Goal: Task Accomplishment & Management: Complete application form

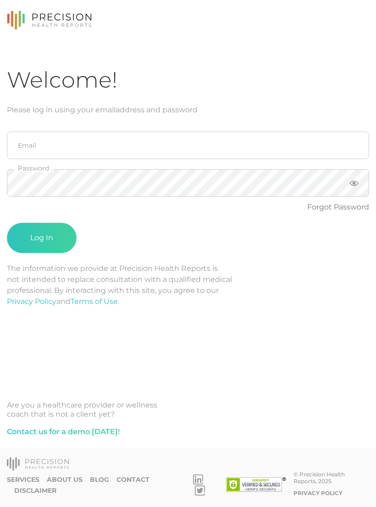
scroll to position [14, 0]
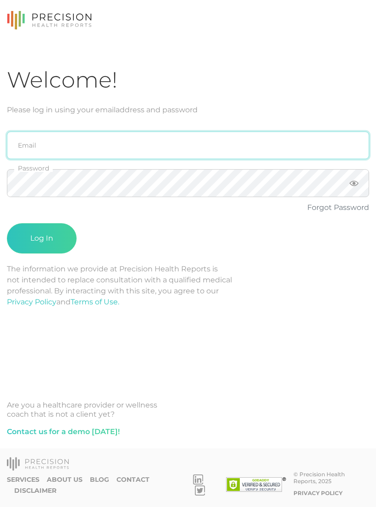
type input "emily.diaz@crafthealth.com"
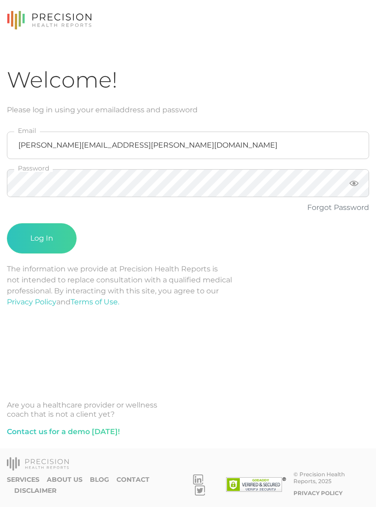
click at [42, 224] on button "Log In" at bounding box center [42, 238] width 70 height 30
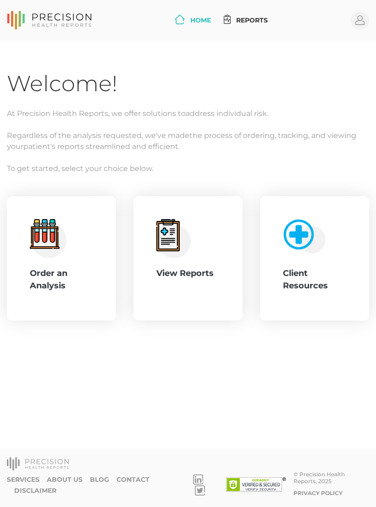
click at [68, 267] on div "Order an Analysis" at bounding box center [61, 279] width 63 height 25
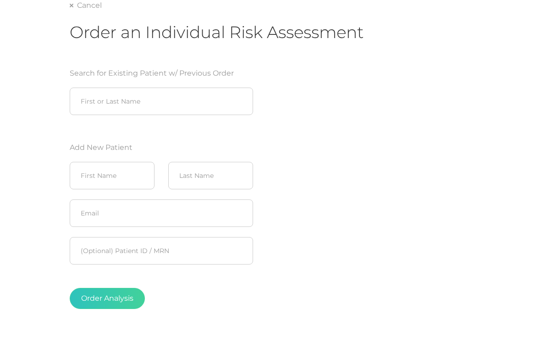
scroll to position [85, 0]
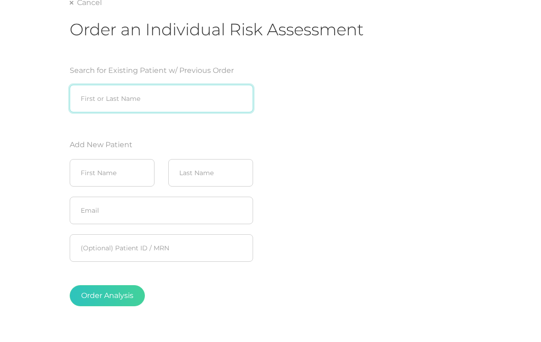
click at [151, 88] on input "search" at bounding box center [161, 99] width 183 height 28
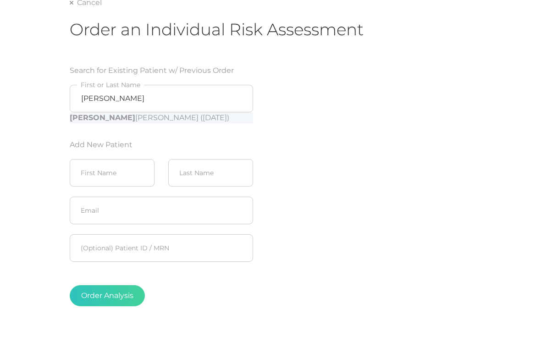
click at [166, 122] on div "Fonda Cooper (07/18/1953)" at bounding box center [161, 117] width 183 height 11
type input "Fonda Cooper (07/18/1953)"
click at [122, 294] on button "Order Analysis" at bounding box center [107, 295] width 75 height 21
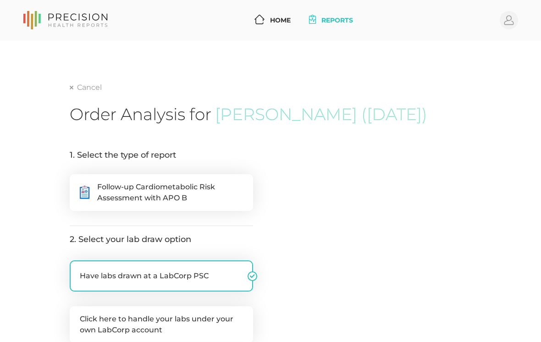
click at [210, 191] on span "Follow-up Cardiometabolic Risk Assessment with APO B" at bounding box center [170, 193] width 146 height 22
click at [77, 183] on input ".cls-5{fill:#fff}.cls-8{fill:#3a2c60} Follow-up Cardiometabolic Risk Assessment…" at bounding box center [73, 178] width 7 height 9
radio input "true"
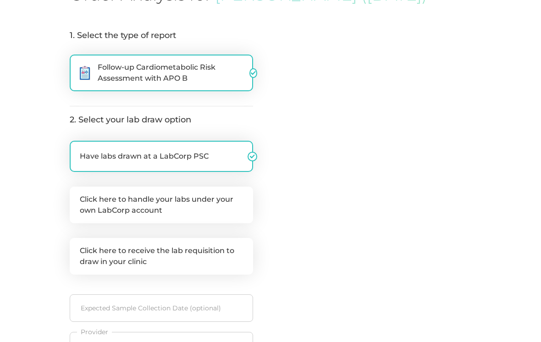
scroll to position [120, 0]
click at [196, 205] on label "Click here to handle your labs under your own LabCorp account" at bounding box center [161, 205] width 183 height 37
click at [77, 196] on input "Click here to handle your labs under your own LabCorp account" at bounding box center [73, 191] width 7 height 9
checkbox input "true"
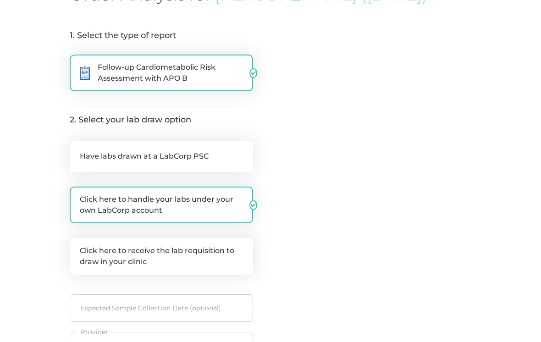
checkbox input "false"
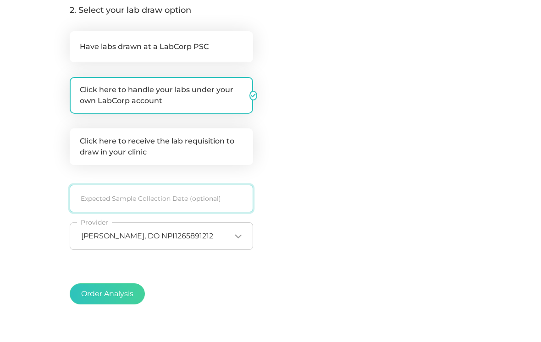
click at [195, 196] on input at bounding box center [161, 199] width 183 height 28
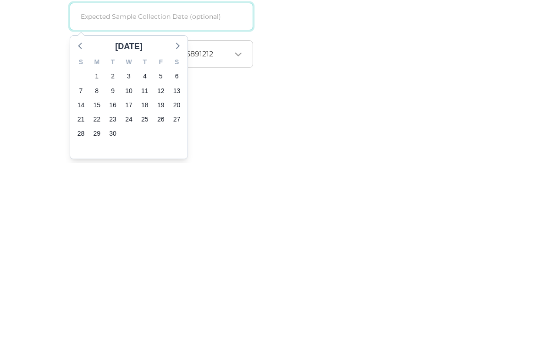
scroll to position [239, 0]
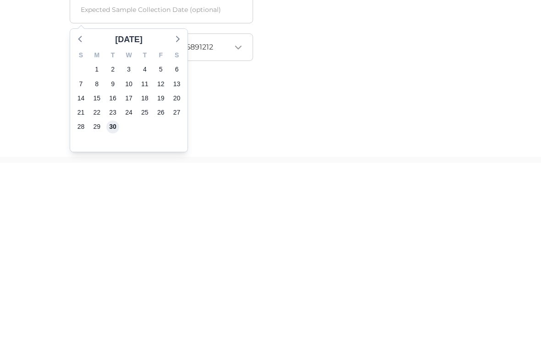
click at [116, 300] on span "30" at bounding box center [112, 306] width 13 height 13
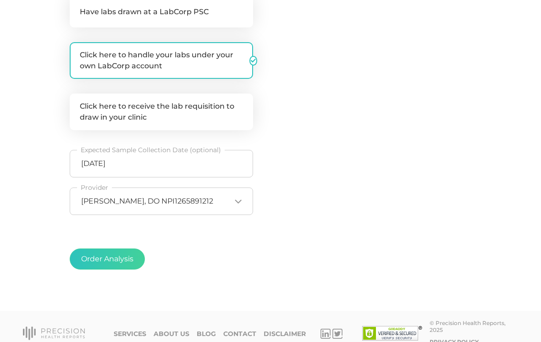
click at [123, 258] on button "Order Analysis" at bounding box center [107, 259] width 75 height 21
radio input "false"
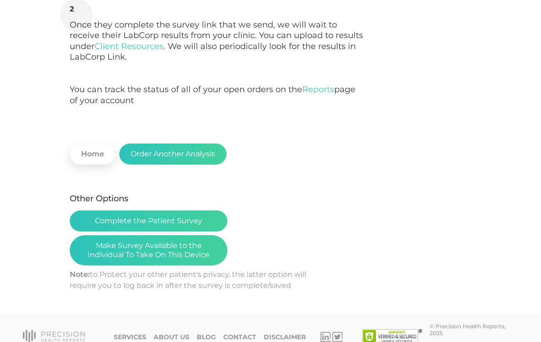
click at [183, 248] on button "Make Survey Available to the Individual To Take On This Device" at bounding box center [149, 250] width 158 height 30
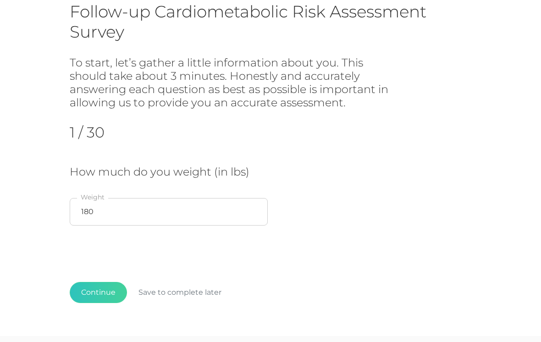
scroll to position [82, 0]
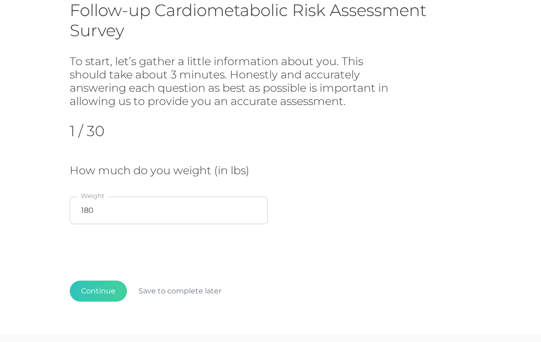
click at [101, 288] on button "Continue" at bounding box center [98, 291] width 57 height 21
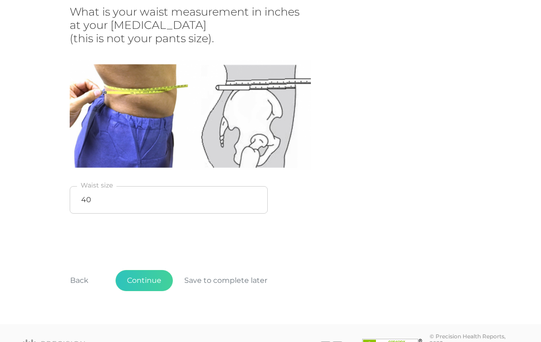
click at [148, 278] on button "Continue" at bounding box center [144, 281] width 57 height 21
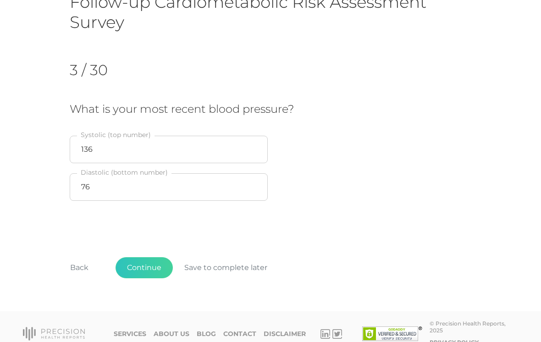
click at [77, 270] on button "Back" at bounding box center [79, 267] width 41 height 21
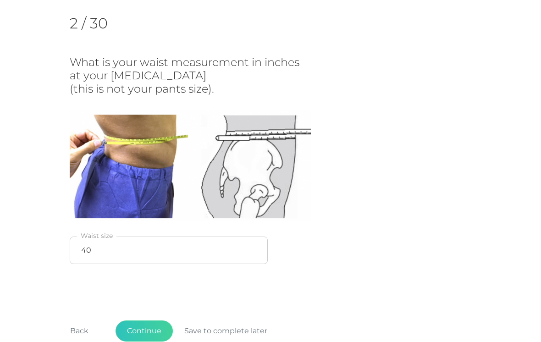
click at [78, 328] on button "Back" at bounding box center [79, 331] width 41 height 21
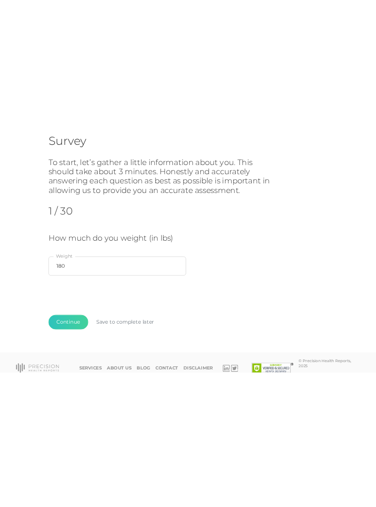
scroll to position [0, 0]
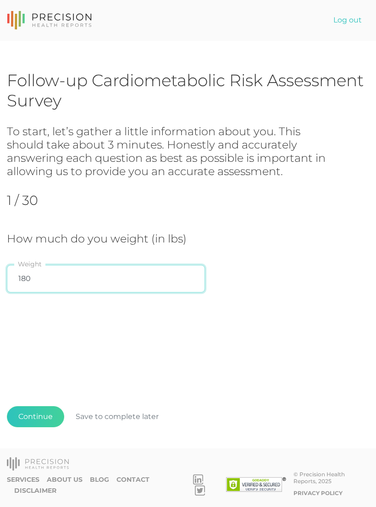
click at [73, 280] on input "180" at bounding box center [106, 279] width 198 height 28
type input "155"
click at [255, 264] on div "How much do you weight (in lbs) 155 Weight" at bounding box center [188, 266] width 362 height 66
click at [31, 342] on button "Continue" at bounding box center [35, 416] width 57 height 21
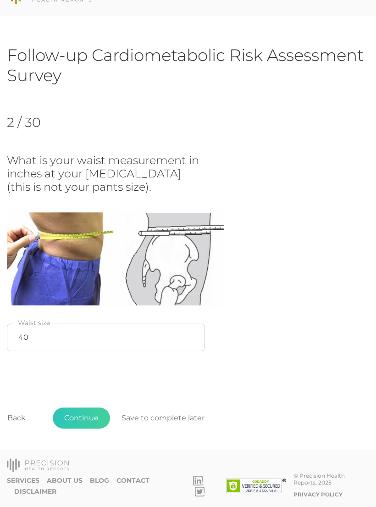
scroll to position [25, 0]
click at [77, 342] on button "Continue" at bounding box center [81, 418] width 57 height 21
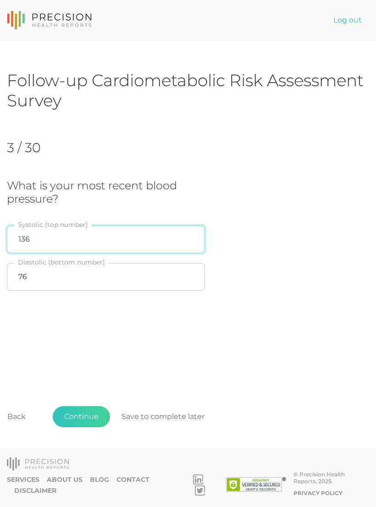
click at [123, 226] on input "136" at bounding box center [106, 240] width 198 height 28
type input "114"
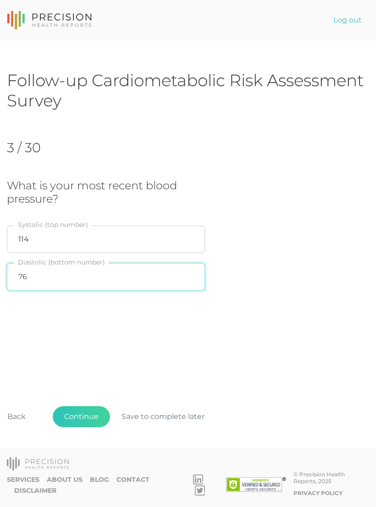
click at [128, 264] on input "76" at bounding box center [106, 277] width 198 height 28
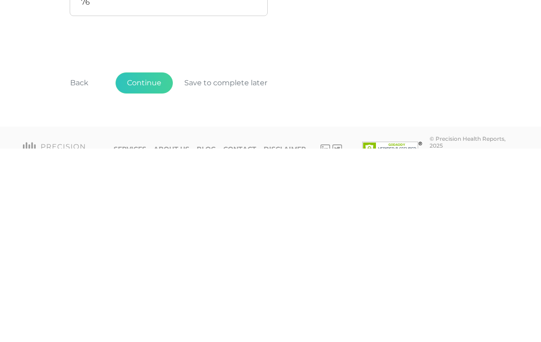
scroll to position [105, 0]
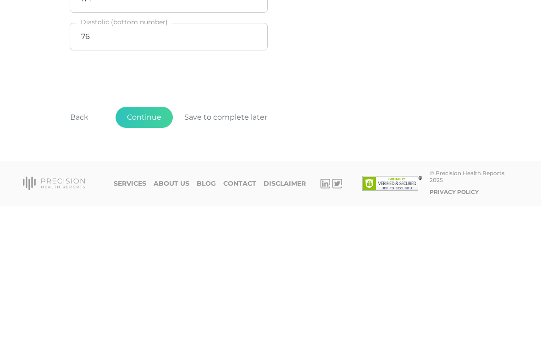
click at [149, 243] on button "Continue" at bounding box center [144, 253] width 57 height 21
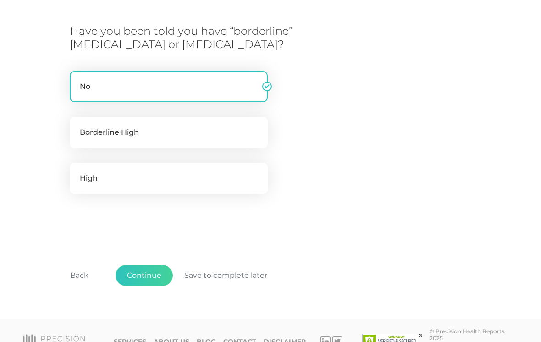
scroll to position [195, 0]
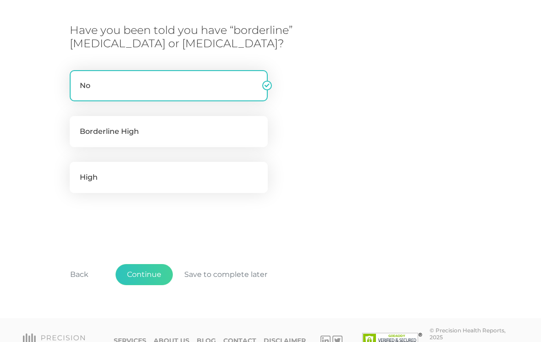
click at [75, 271] on button "Back" at bounding box center [79, 275] width 41 height 21
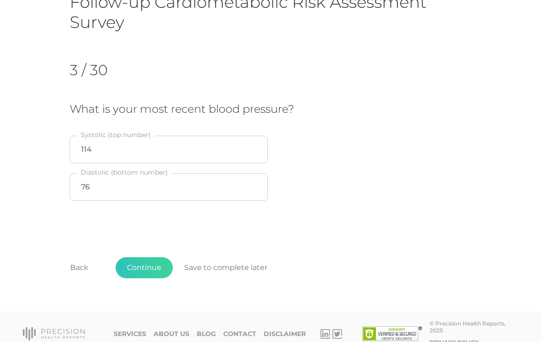
click at [78, 265] on button "Back" at bounding box center [79, 267] width 41 height 21
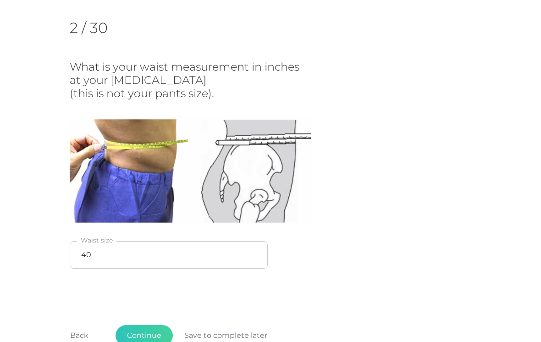
scroll to position [137, 0]
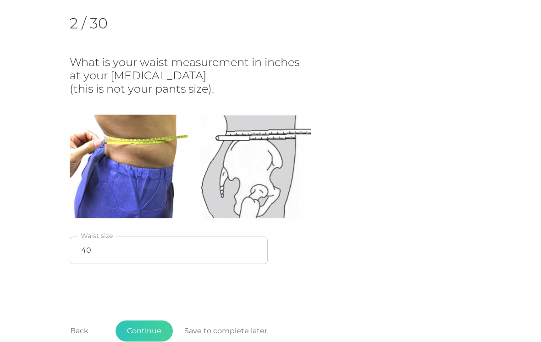
click at [144, 328] on button "Continue" at bounding box center [144, 331] width 57 height 21
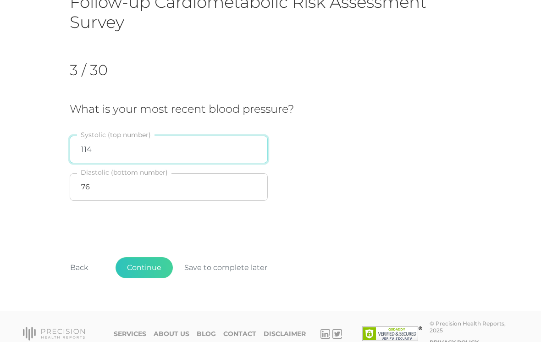
click at [146, 147] on input "114" at bounding box center [169, 150] width 198 height 28
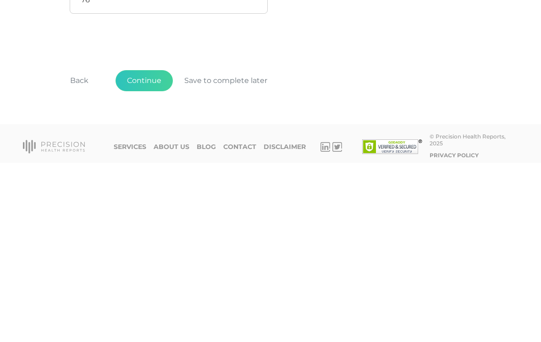
scroll to position [104, 0]
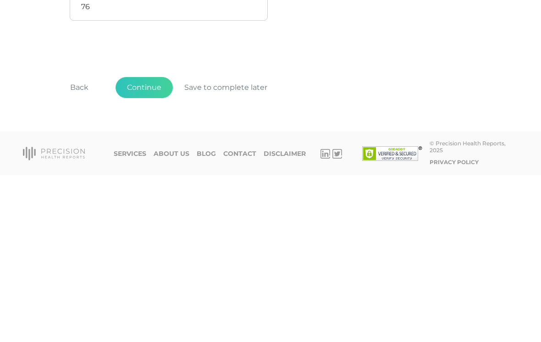
click at [143, 244] on button "Continue" at bounding box center [144, 254] width 57 height 21
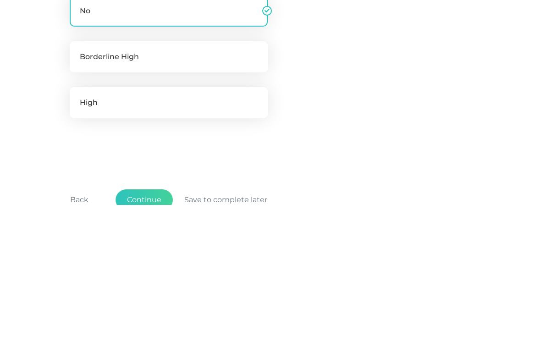
scroll to position [137, 0]
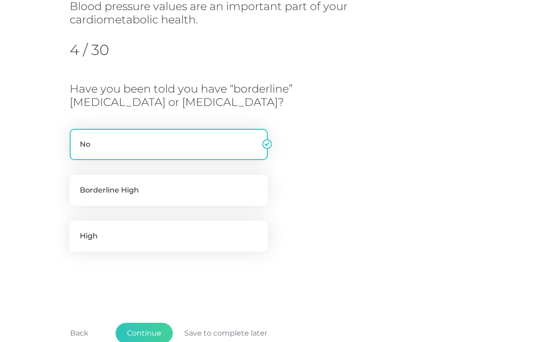
click at [153, 328] on button "Continue" at bounding box center [144, 333] width 57 height 21
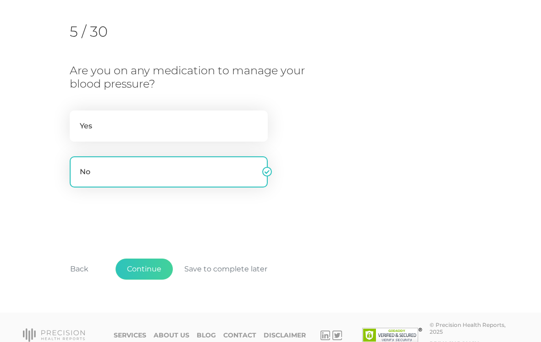
click at [150, 270] on button "Continue" at bounding box center [144, 269] width 57 height 21
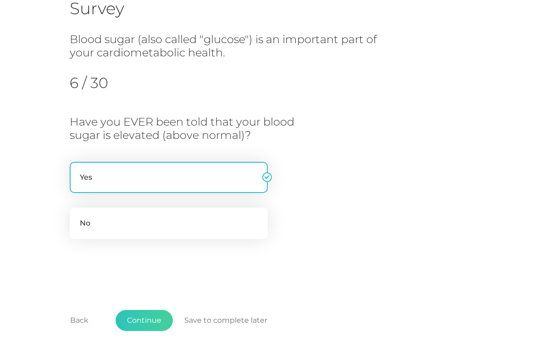
scroll to position [105, 0]
click at [140, 319] on button "Continue" at bounding box center [144, 320] width 57 height 21
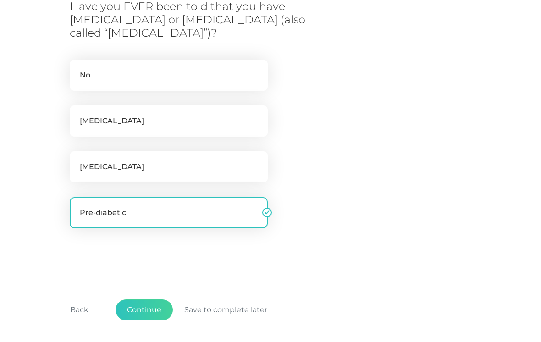
click at [140, 308] on button "Continue" at bounding box center [144, 310] width 57 height 21
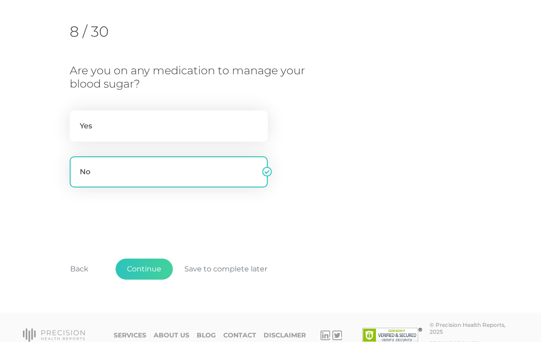
click at [199, 118] on label "Yes" at bounding box center [169, 126] width 198 height 31
click at [77, 118] on input "Yes" at bounding box center [73, 115] width 7 height 9
radio input "true"
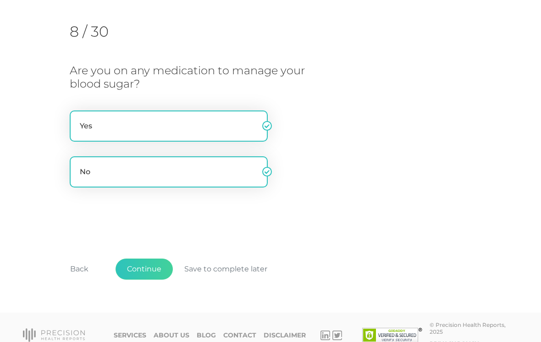
radio input "false"
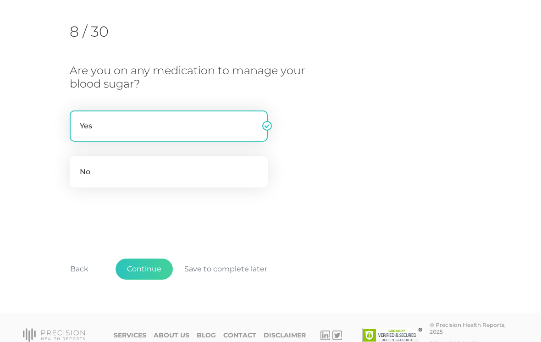
click at [144, 263] on button "Continue" at bounding box center [144, 269] width 57 height 21
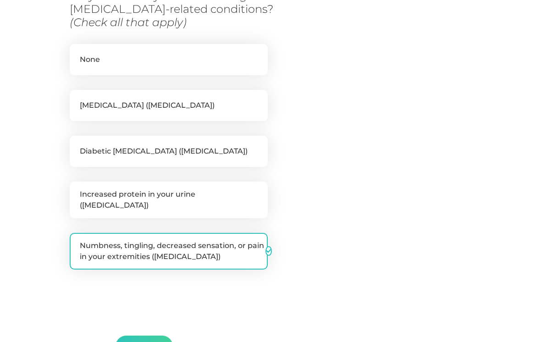
scroll to position [205, 0]
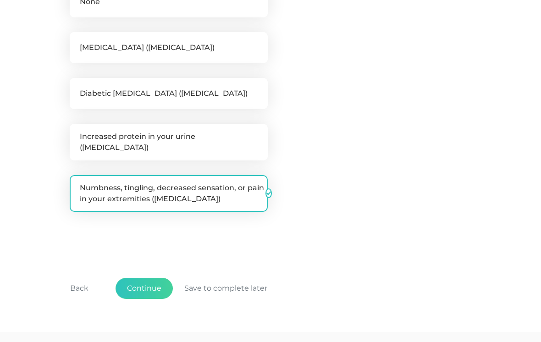
click at [147, 282] on button "Continue" at bounding box center [144, 288] width 57 height 21
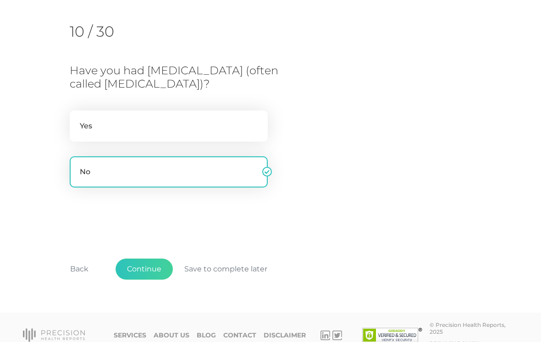
click at [143, 266] on button "Continue" at bounding box center [144, 269] width 57 height 21
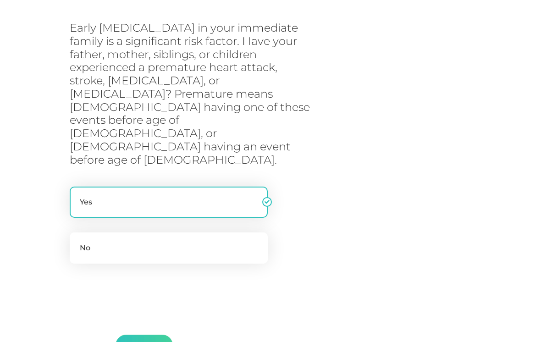
click at [144, 335] on button "Continue" at bounding box center [144, 345] width 57 height 21
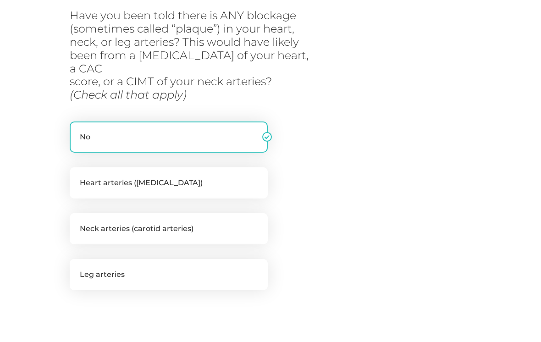
scroll to position [184, 0]
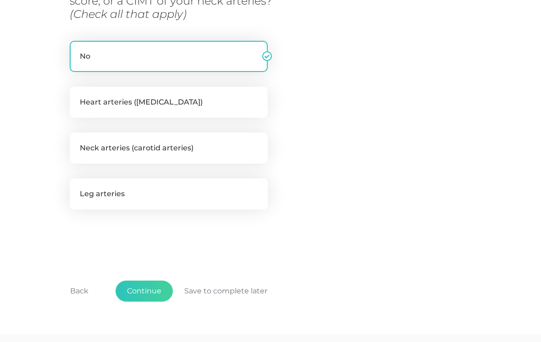
click at [146, 281] on button "Continue" at bounding box center [144, 291] width 57 height 21
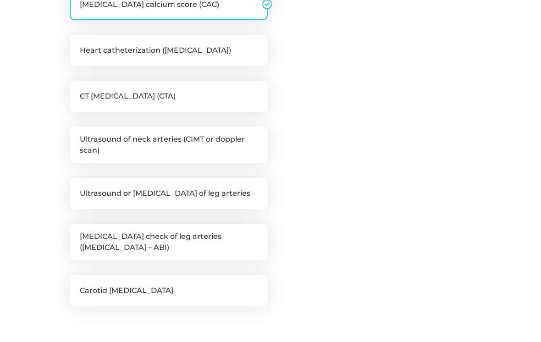
scroll to position [310, 0]
click at [214, 143] on label "Ultrasound of neck arteries (CIMT or doppler scan)" at bounding box center [169, 145] width 198 height 37
click at [77, 136] on input "Ultrasound of neck arteries (CIMT or doppler scan)" at bounding box center [73, 131] width 7 height 9
checkbox input "true"
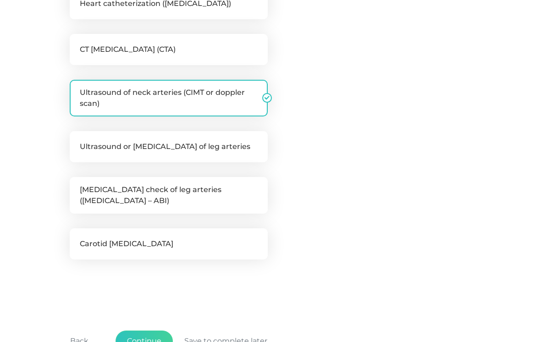
scroll to position [373, 0]
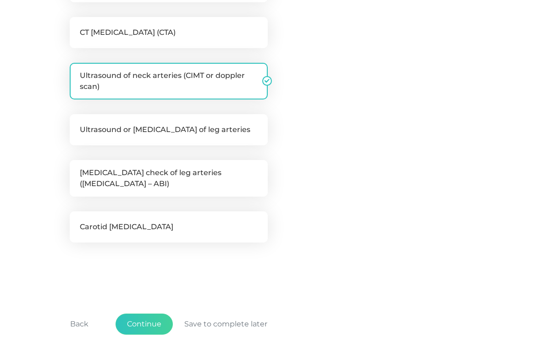
click at [147, 318] on button "Continue" at bounding box center [144, 324] width 57 height 21
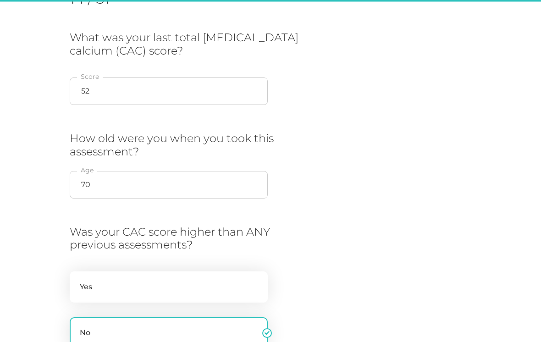
scroll to position [137, 0]
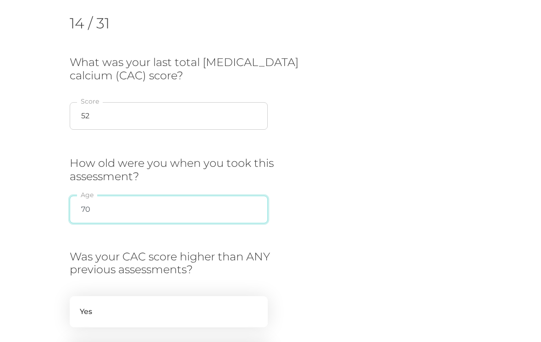
click at [173, 201] on input "70" at bounding box center [169, 210] width 198 height 28
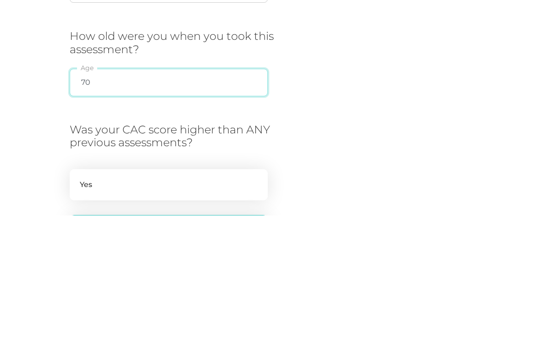
click at [168, 196] on input "70" at bounding box center [169, 210] width 198 height 28
click at [167, 196] on input "70" at bounding box center [169, 210] width 198 height 28
click at [168, 196] on input "70" at bounding box center [169, 210] width 198 height 28
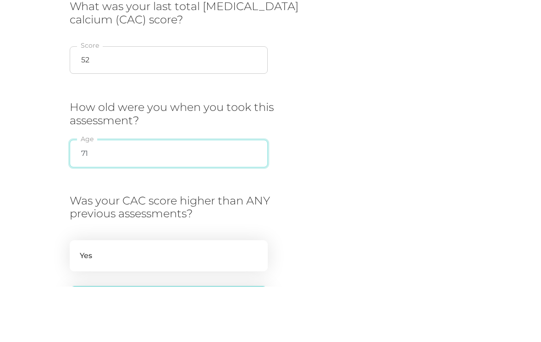
type input "71"
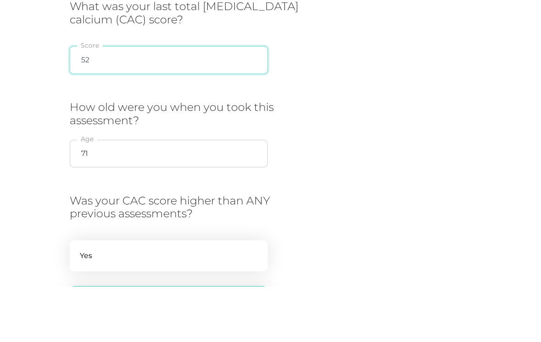
click at [189, 102] on input "52" at bounding box center [169, 116] width 198 height 28
type input "5"
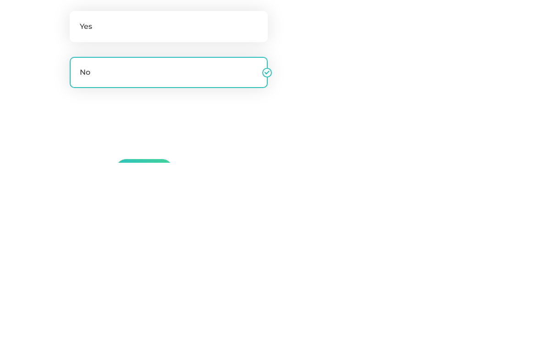
scroll to position [243, 0]
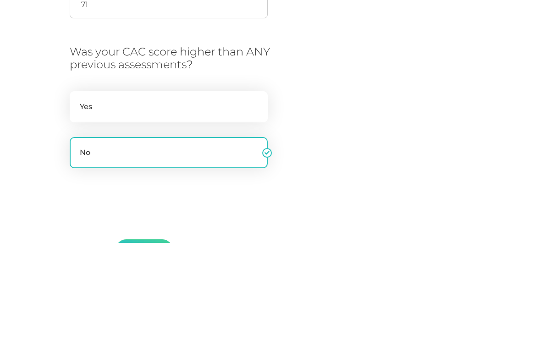
type input "61"
click at [221, 190] on label "Yes" at bounding box center [169, 205] width 198 height 31
click at [77, 190] on input "Yes" at bounding box center [73, 194] width 7 height 9
radio input "true"
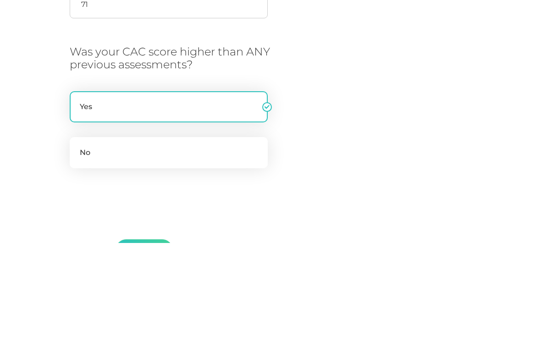
scroll to position [322, 0]
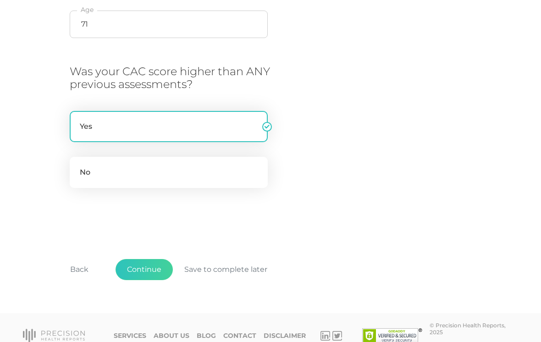
click at [152, 261] on button "Continue" at bounding box center [144, 269] width 57 height 21
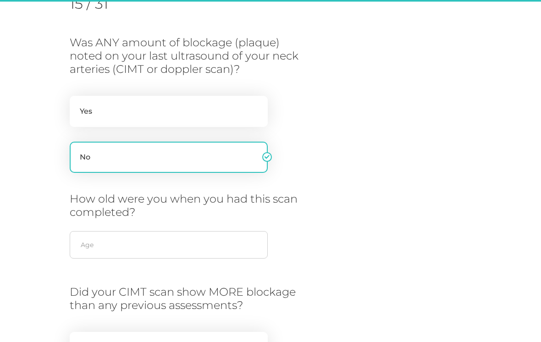
scroll to position [137, 0]
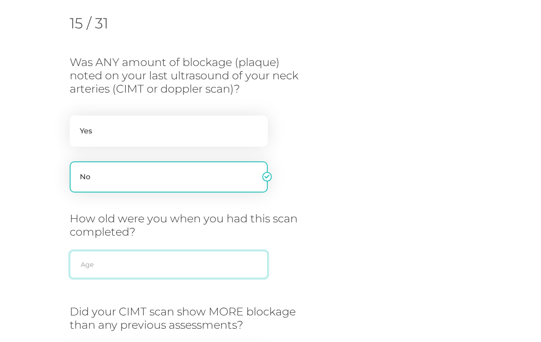
click at [211, 261] on input "text" at bounding box center [169, 265] width 198 height 28
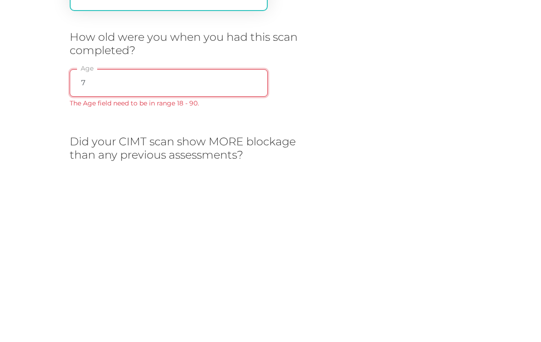
type input "70"
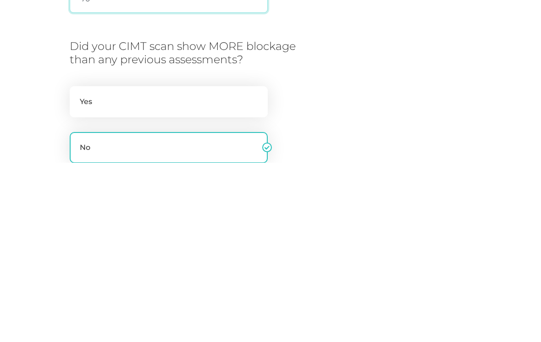
scroll to position [225, 0]
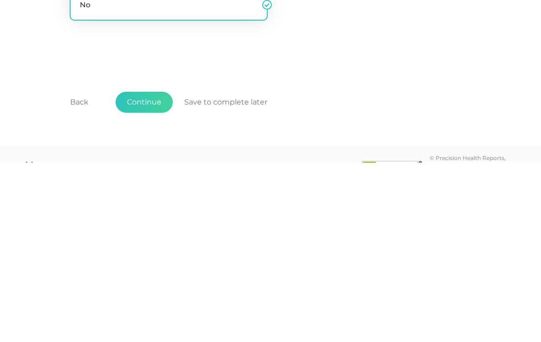
click at [145, 271] on button "Continue" at bounding box center [144, 281] width 57 height 21
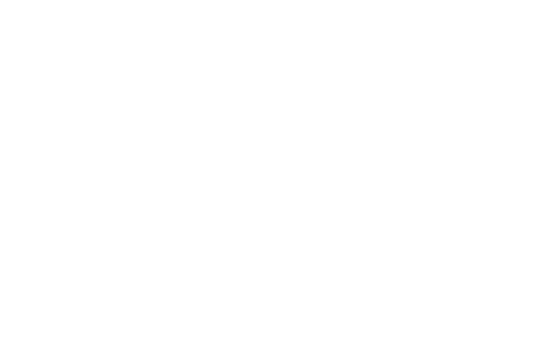
scroll to position [137, 0]
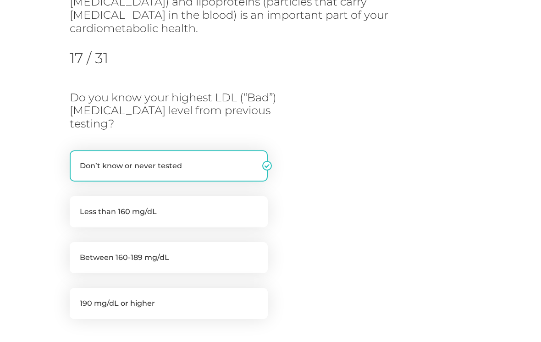
scroll to position [156, 0]
click at [221, 195] on label "Less than 160 mg/dL" at bounding box center [169, 210] width 198 height 31
click at [77, 195] on input "Less than 160 mg/dL" at bounding box center [73, 199] width 7 height 9
radio input "true"
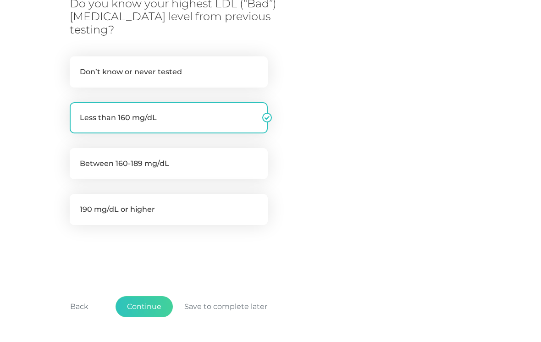
scroll to position [259, 0]
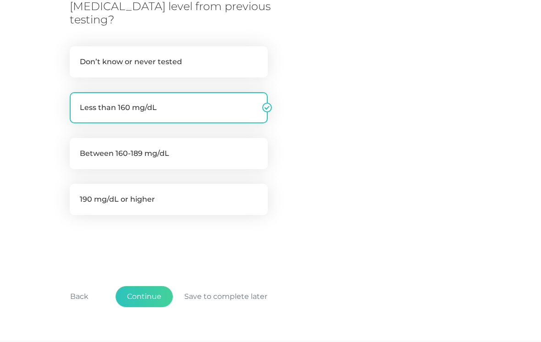
click at [148, 286] on button "Continue" at bounding box center [144, 296] width 57 height 21
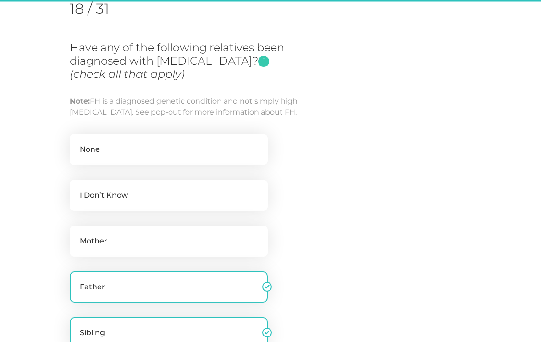
scroll to position [137, 0]
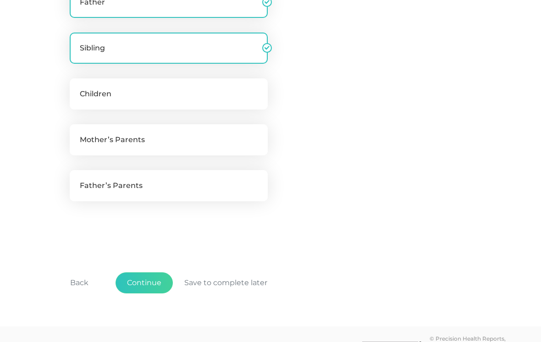
click at [148, 293] on button "Continue" at bounding box center [144, 283] width 57 height 21
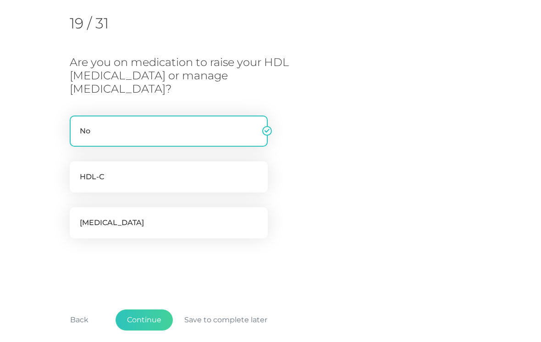
click at [145, 310] on button "Continue" at bounding box center [144, 320] width 57 height 21
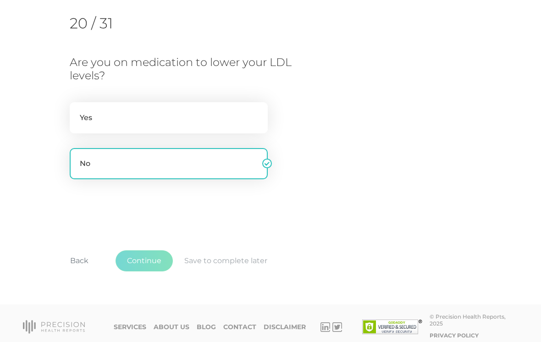
scroll to position [129, 0]
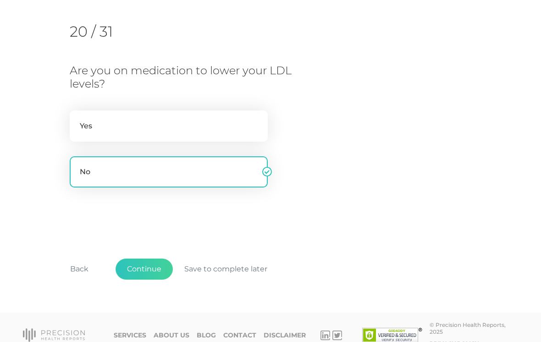
click at [146, 272] on button "Continue" at bounding box center [144, 269] width 57 height 21
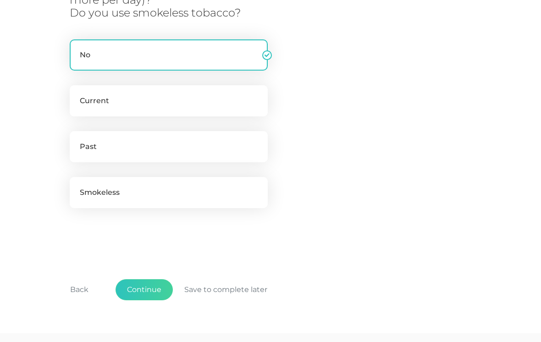
scroll to position [258, 0]
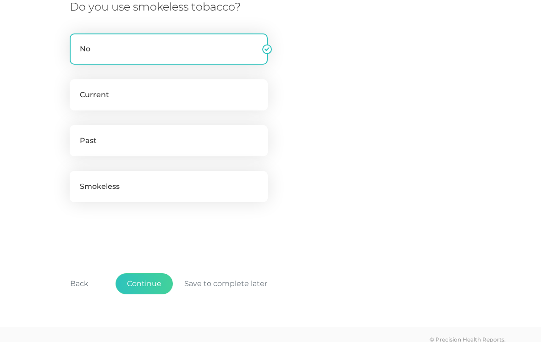
click at [146, 279] on button "Continue" at bounding box center [144, 284] width 57 height 21
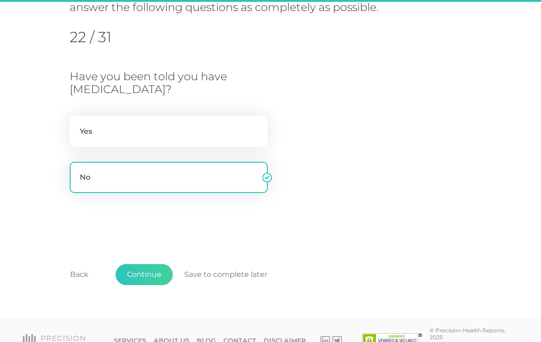
scroll to position [137, 0]
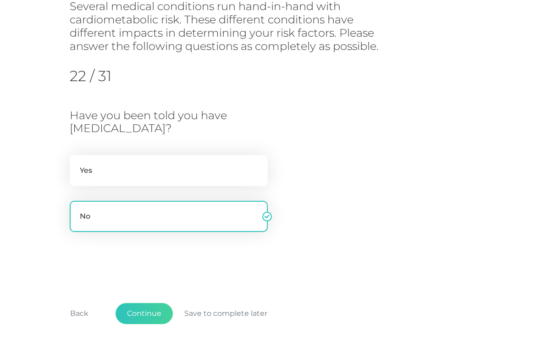
click at [139, 308] on button "Continue" at bounding box center [144, 313] width 57 height 21
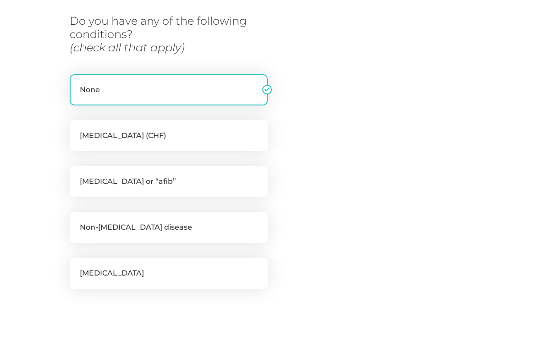
scroll to position [178, 0]
click at [100, 179] on label "[MEDICAL_DATA] or “afib”" at bounding box center [169, 181] width 198 height 31
click at [77, 175] on input "[MEDICAL_DATA] or “afib”" at bounding box center [73, 170] width 7 height 9
checkbox input "true"
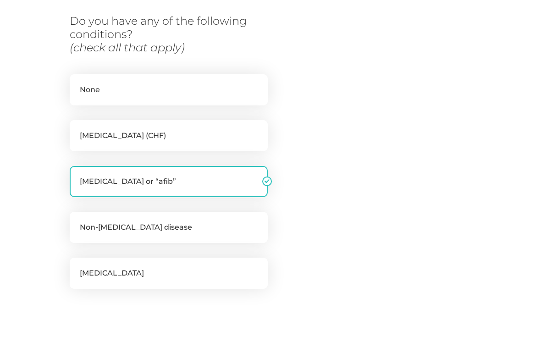
checkbox input "false"
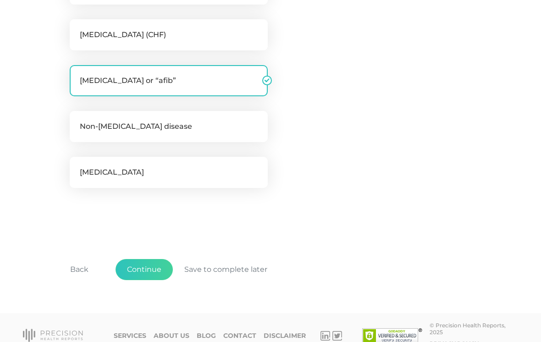
click at [150, 268] on button "Continue" at bounding box center [144, 269] width 57 height 21
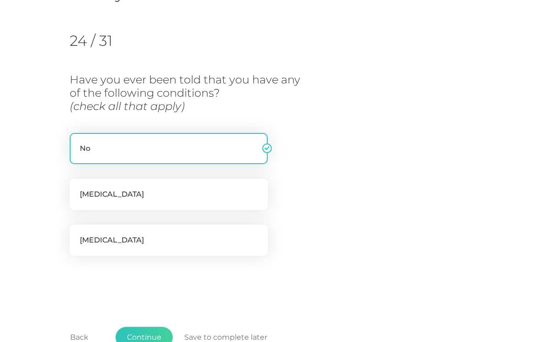
scroll to position [122, 0]
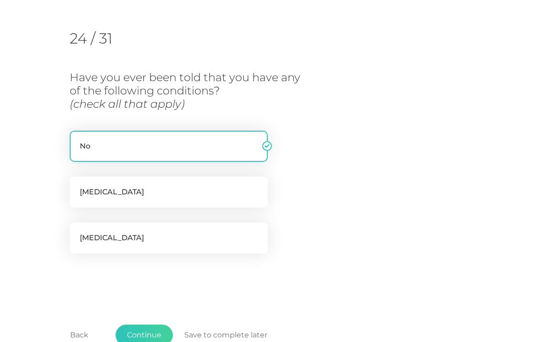
click at [193, 238] on label "[MEDICAL_DATA]" at bounding box center [169, 237] width 198 height 31
click at [77, 232] on input "[MEDICAL_DATA]" at bounding box center [73, 226] width 7 height 9
checkbox input "true"
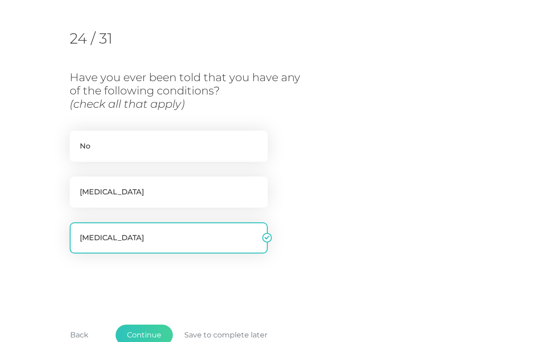
checkbox input "false"
click at [149, 334] on button "Continue" at bounding box center [144, 335] width 57 height 21
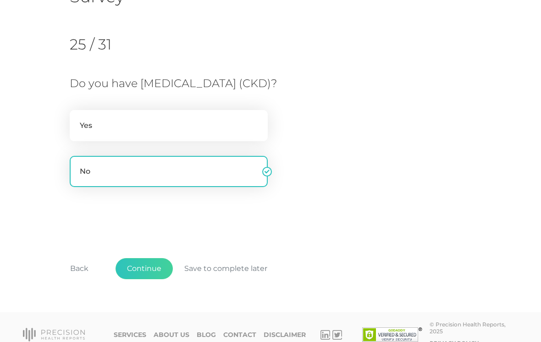
click at [142, 265] on button "Continue" at bounding box center [144, 268] width 57 height 21
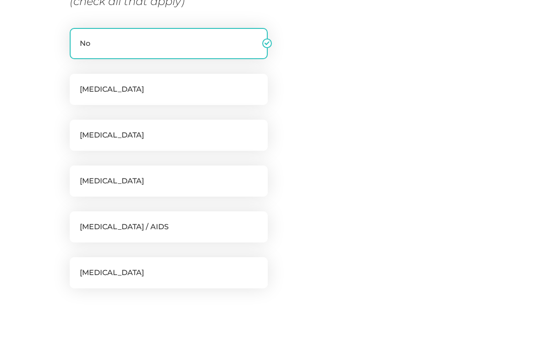
scroll to position [225, 0]
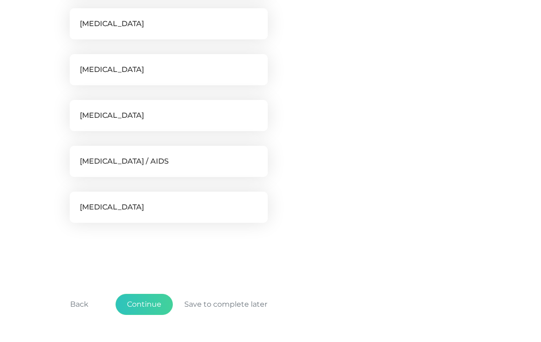
click at [144, 306] on button "Continue" at bounding box center [144, 305] width 57 height 21
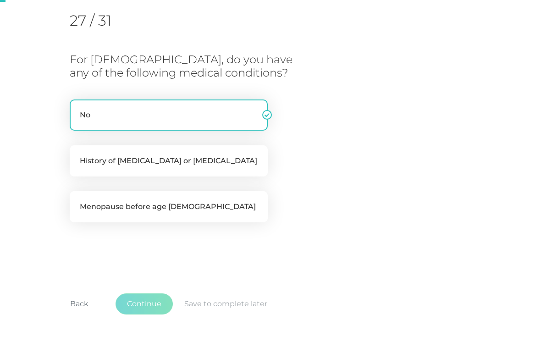
scroll to position [137, 0]
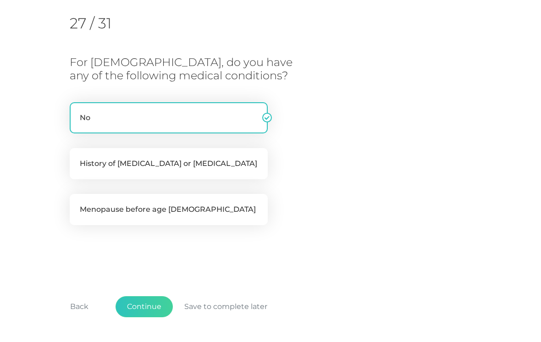
click at [147, 306] on button "Continue" at bounding box center [144, 306] width 57 height 21
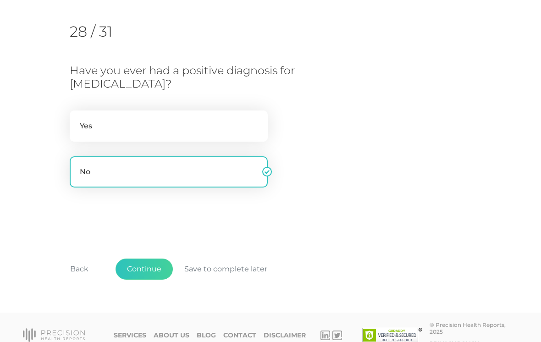
click at [220, 121] on label "Yes" at bounding box center [169, 126] width 198 height 31
click at [77, 120] on input "Yes" at bounding box center [73, 115] width 7 height 9
radio input "true"
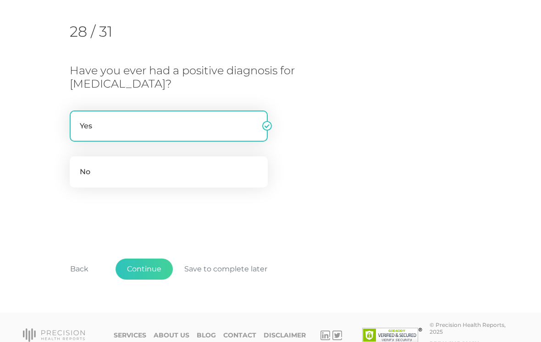
click at [147, 268] on button "Continue" at bounding box center [144, 269] width 57 height 21
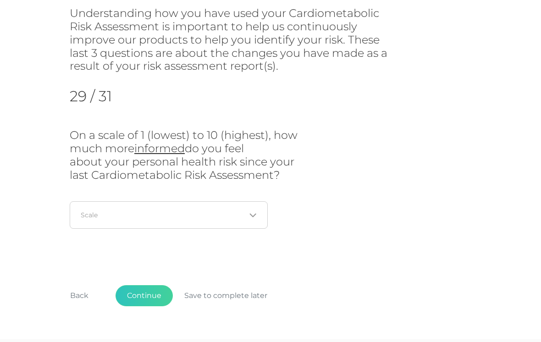
scroll to position [155, 0]
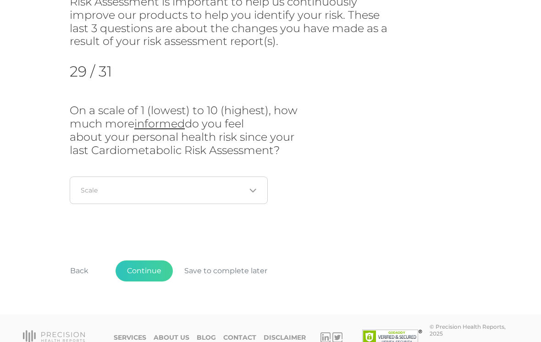
click at [85, 266] on button "Back" at bounding box center [79, 271] width 41 height 21
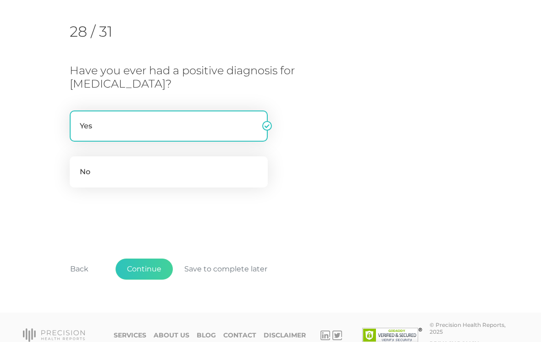
click at [81, 265] on button "Back" at bounding box center [79, 269] width 41 height 21
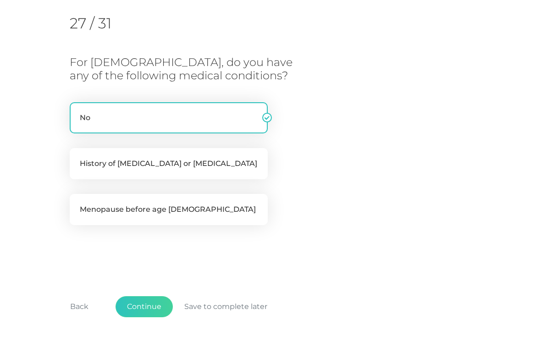
click at [79, 300] on button "Back" at bounding box center [79, 307] width 41 height 21
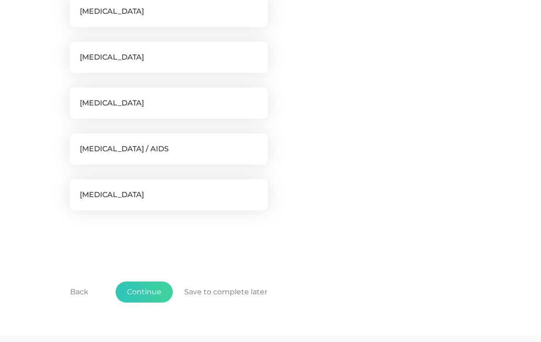
scroll to position [325, 0]
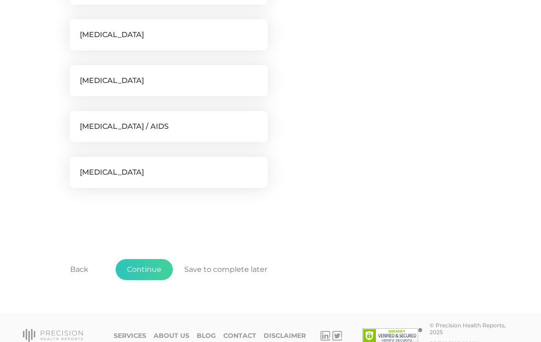
click at [138, 268] on button "Continue" at bounding box center [144, 269] width 57 height 21
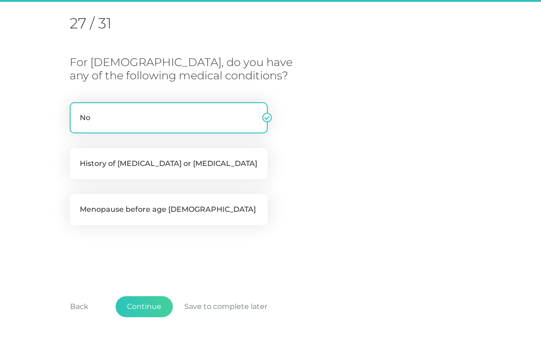
click at [139, 304] on button "Continue" at bounding box center [144, 306] width 57 height 21
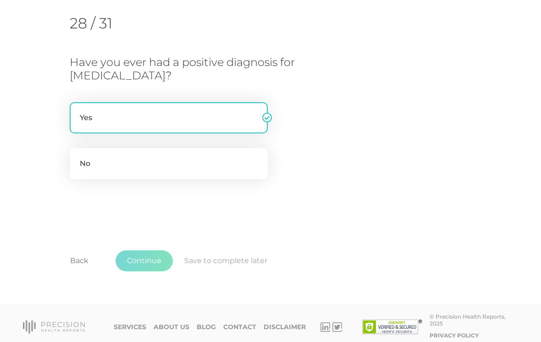
scroll to position [129, 0]
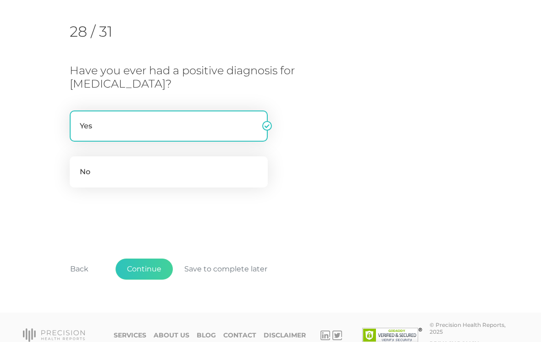
click at [145, 268] on button "Continue" at bounding box center [144, 269] width 57 height 21
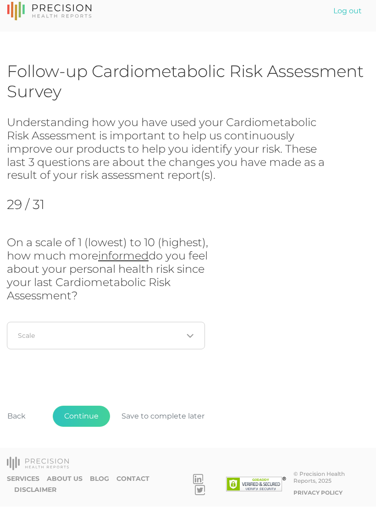
scroll to position [14, 0]
click at [17, 342] on button "Back" at bounding box center [16, 416] width 41 height 21
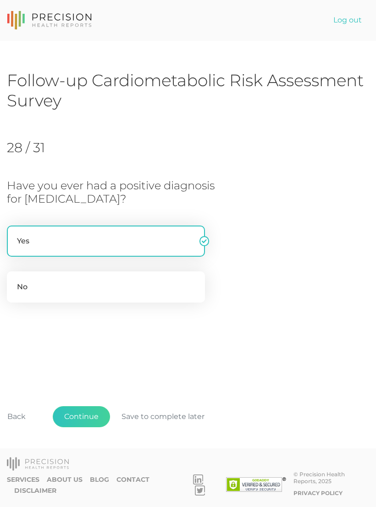
click at [20, 342] on button "Back" at bounding box center [16, 416] width 41 height 21
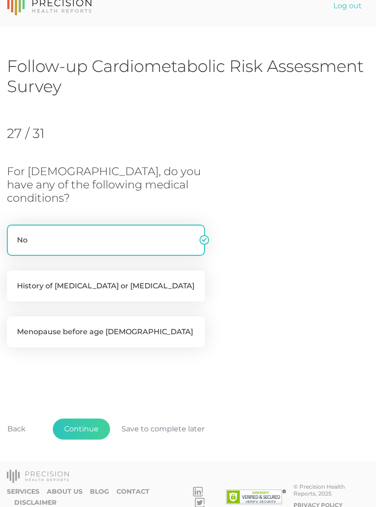
click at [21, 342] on button "Back" at bounding box center [16, 429] width 41 height 21
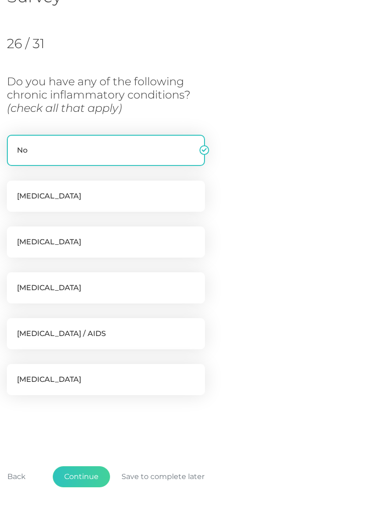
scroll to position [125, 0]
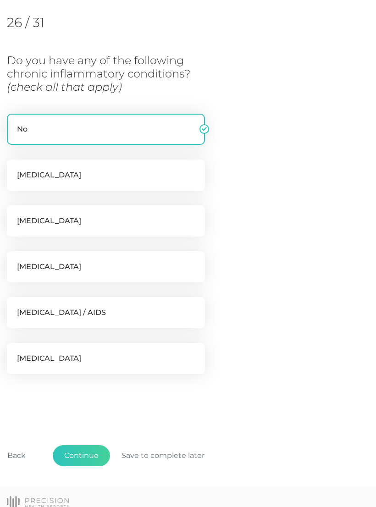
click at [78, 342] on button "Continue" at bounding box center [81, 455] width 57 height 21
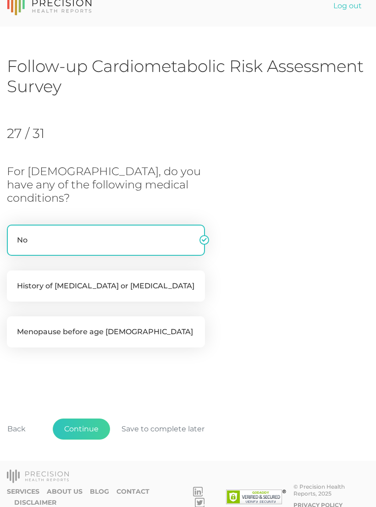
click at [81, 342] on button "Continue" at bounding box center [81, 429] width 57 height 21
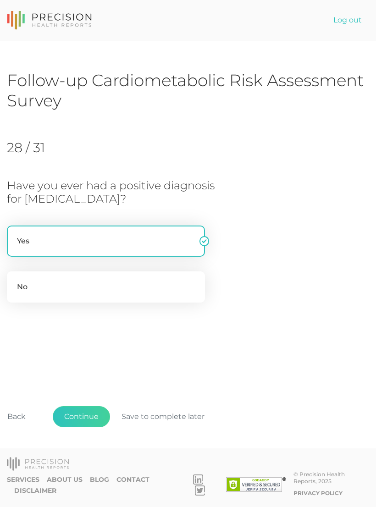
click at [89, 342] on button "Continue" at bounding box center [81, 416] width 57 height 21
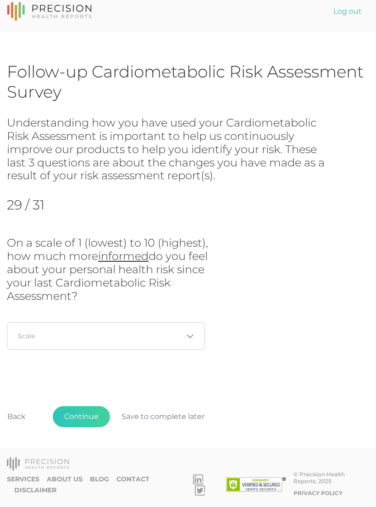
click at [183, 332] on input "Search for option" at bounding box center [100, 336] width 165 height 9
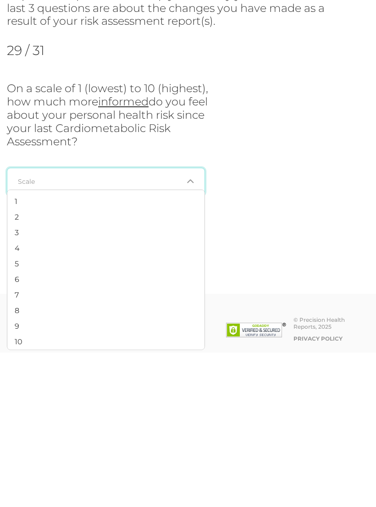
click at [34, 342] on li "4" at bounding box center [105, 403] width 197 height 16
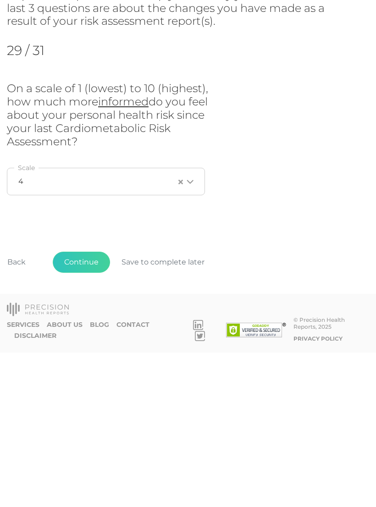
click at [82, 342] on button "Continue" at bounding box center [81, 416] width 57 height 21
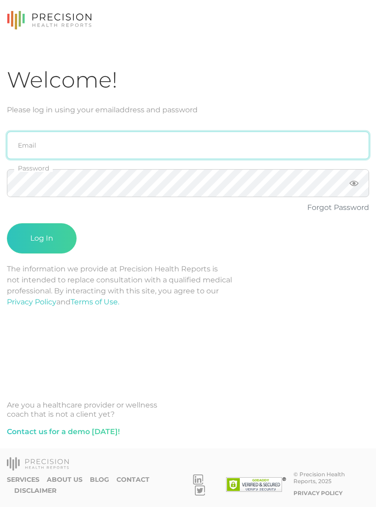
click at [229, 136] on input "email" at bounding box center [188, 146] width 362 height 28
